Goal: Information Seeking & Learning: Learn about a topic

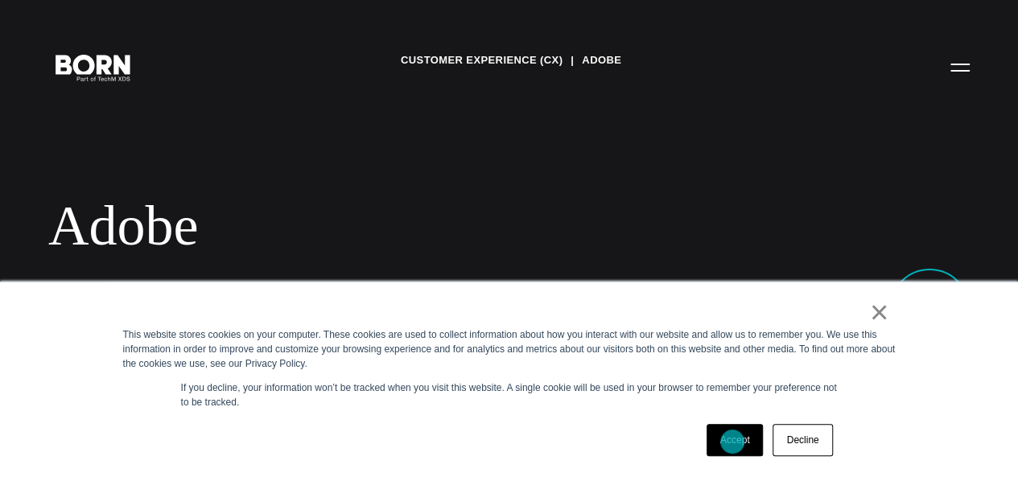
click at [732, 442] on link "Accept" at bounding box center [735, 440] width 57 height 32
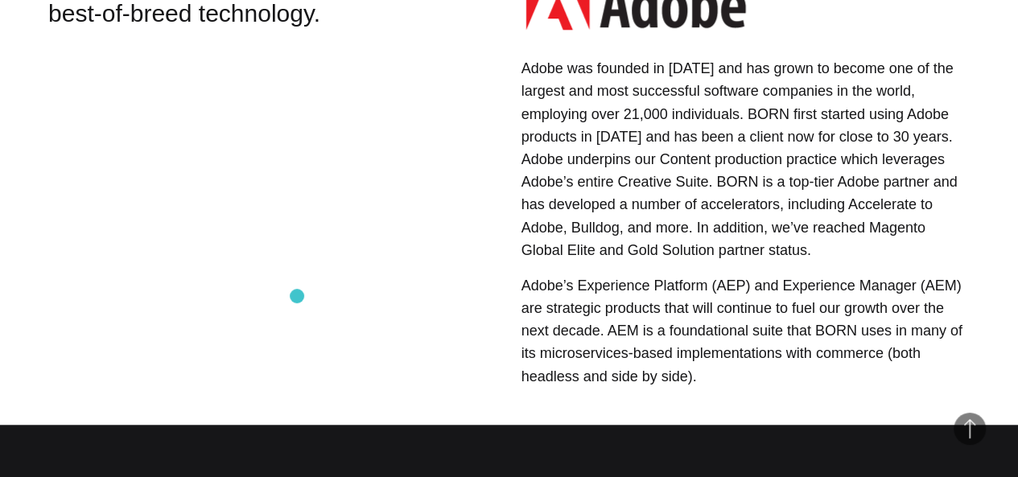
scroll to position [416, 0]
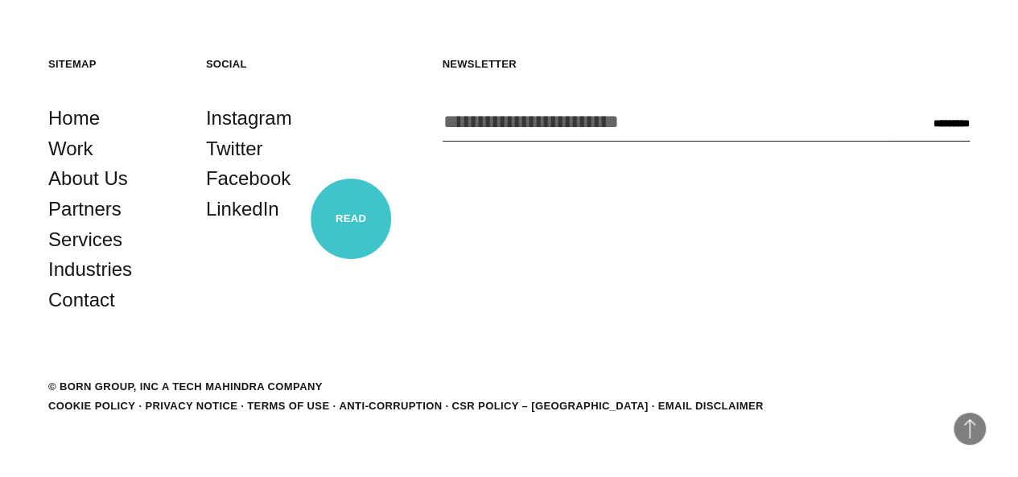
scroll to position [2783, 0]
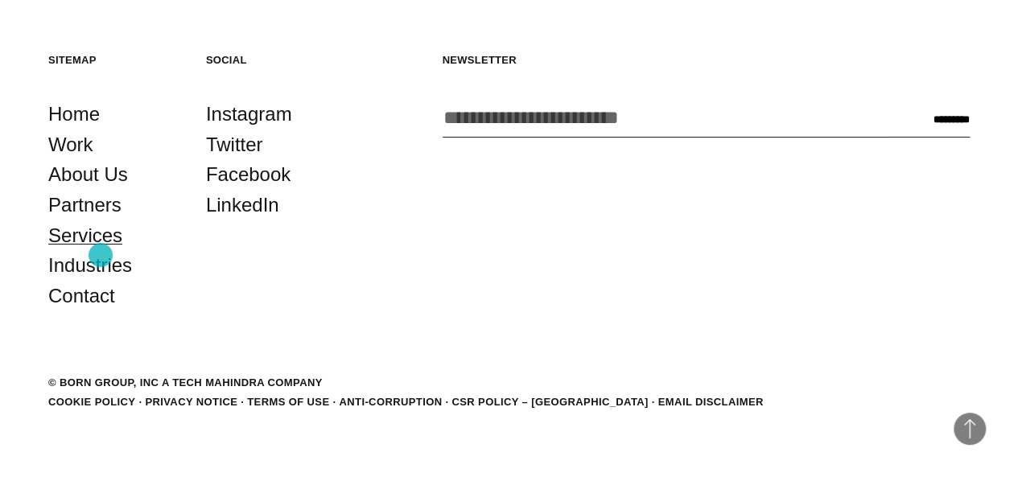
click at [101, 251] on link "Services" at bounding box center [85, 236] width 74 height 31
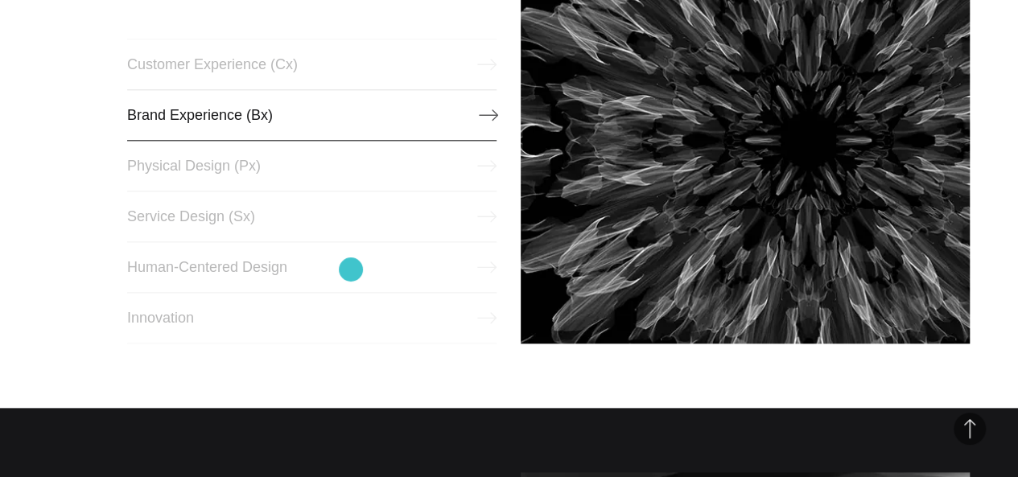
scroll to position [724, 0]
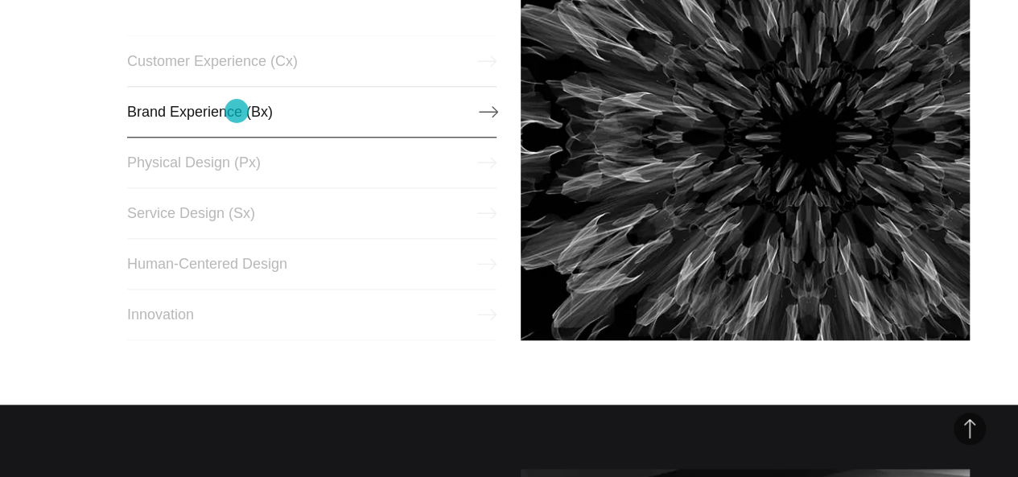
click at [237, 111] on link "Brand Experience (Bx)" at bounding box center [312, 112] width 370 height 52
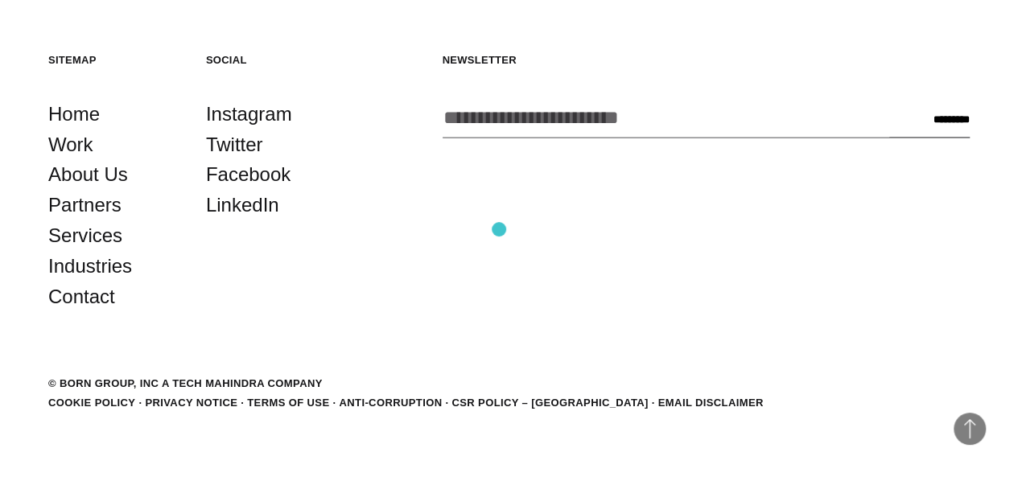
scroll to position [4588, 0]
